Goal: Task Accomplishment & Management: Manage account settings

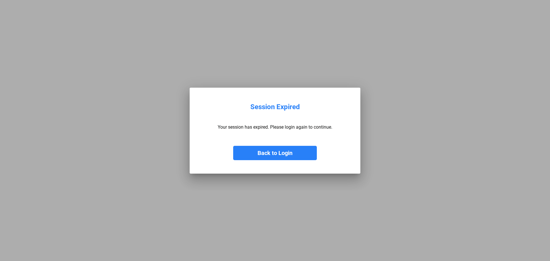
click at [289, 155] on button "Back to Login" at bounding box center [275, 153] width 84 height 14
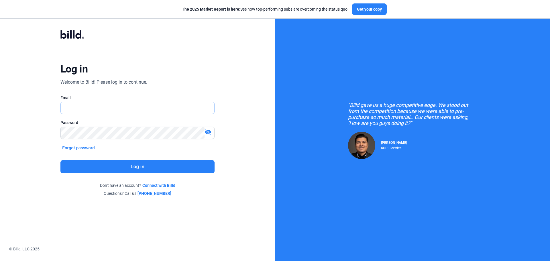
click at [121, 107] on input "text" at bounding box center [134, 108] width 147 height 12
type input "[EMAIL_ADDRESS][DOMAIN_NAME]"
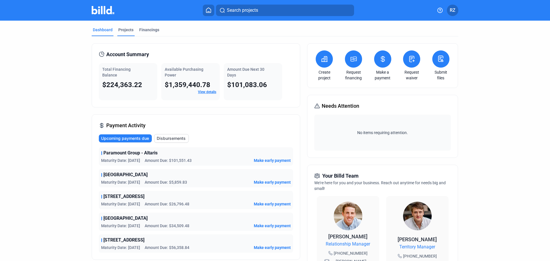
click at [128, 29] on div "Projects" at bounding box center [125, 30] width 15 height 6
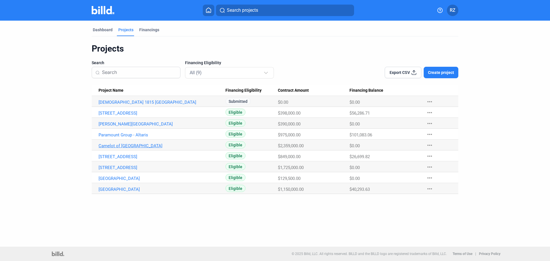
click at [121, 143] on link "Camelot of [GEOGRAPHIC_DATA]" at bounding box center [161, 145] width 127 height 5
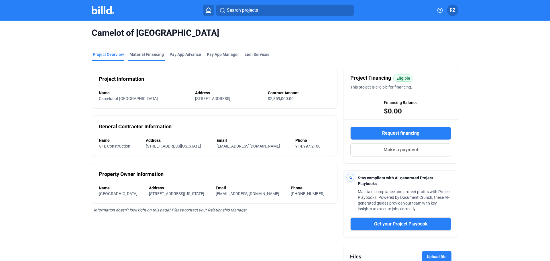
click at [143, 58] on div "Material Financing" at bounding box center [146, 56] width 37 height 9
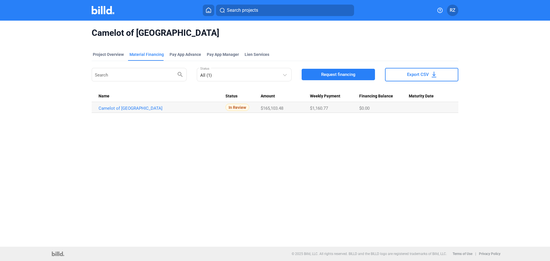
click at [102, 11] on img at bounding box center [103, 10] width 23 height 8
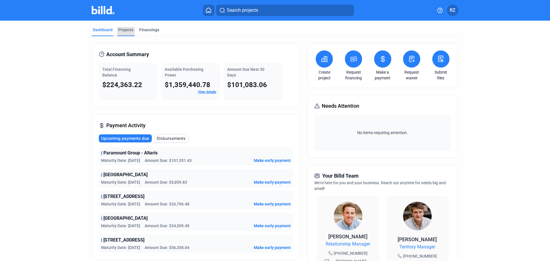
click at [122, 33] on div "Projects" at bounding box center [125, 31] width 17 height 9
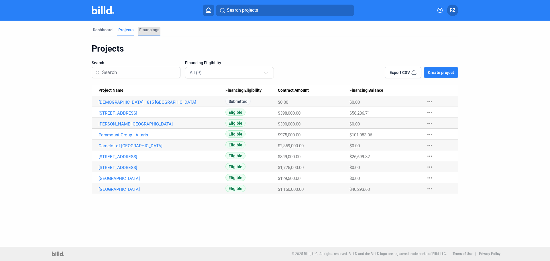
click at [144, 31] on div "Financings" at bounding box center [149, 30] width 20 height 6
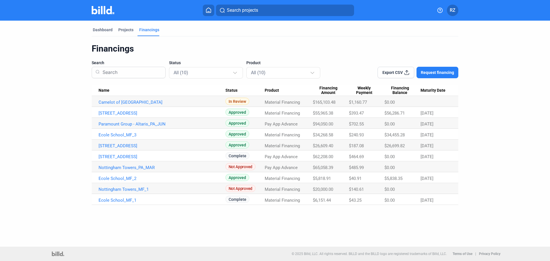
click at [103, 8] on img at bounding box center [103, 10] width 23 height 8
